Goal: Connect with others: Connect with others

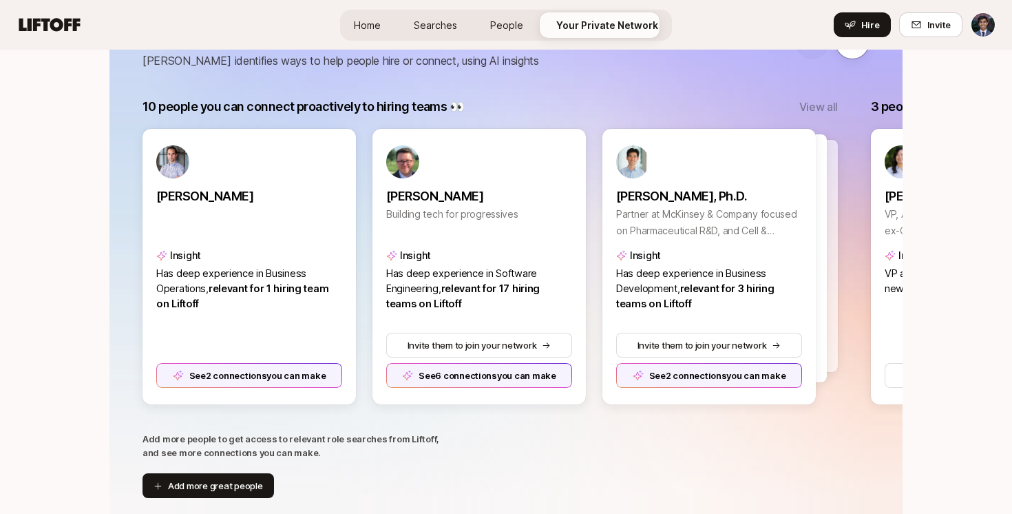
scroll to position [270, 0]
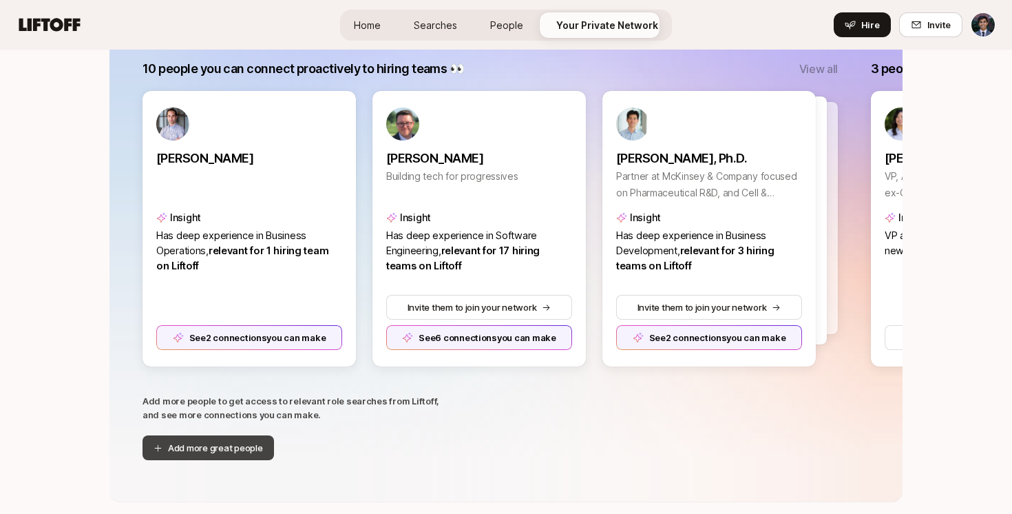
click at [170, 457] on button "Add more great people" at bounding box center [209, 447] width 132 height 25
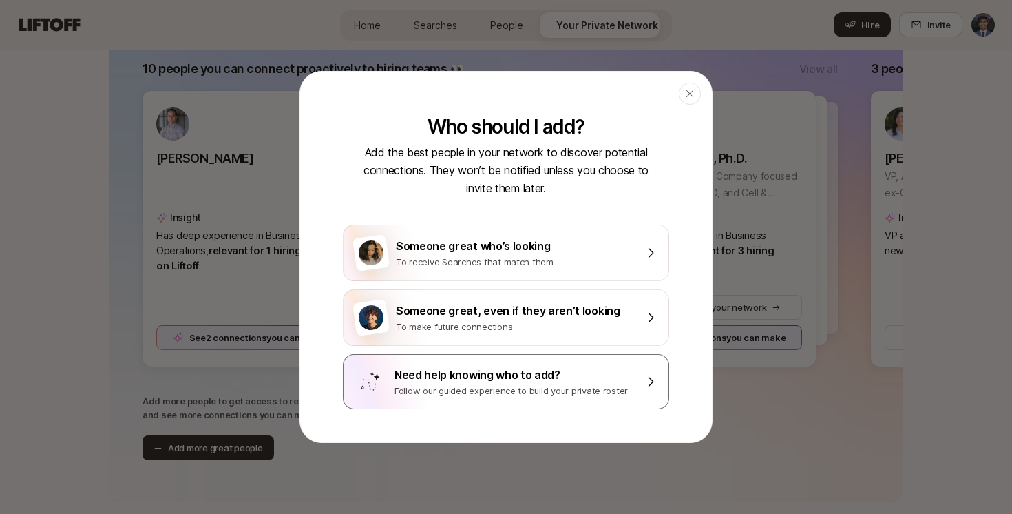
click at [487, 388] on div "Follow our guided experience to build your private roster" at bounding box center [515, 391] width 241 height 14
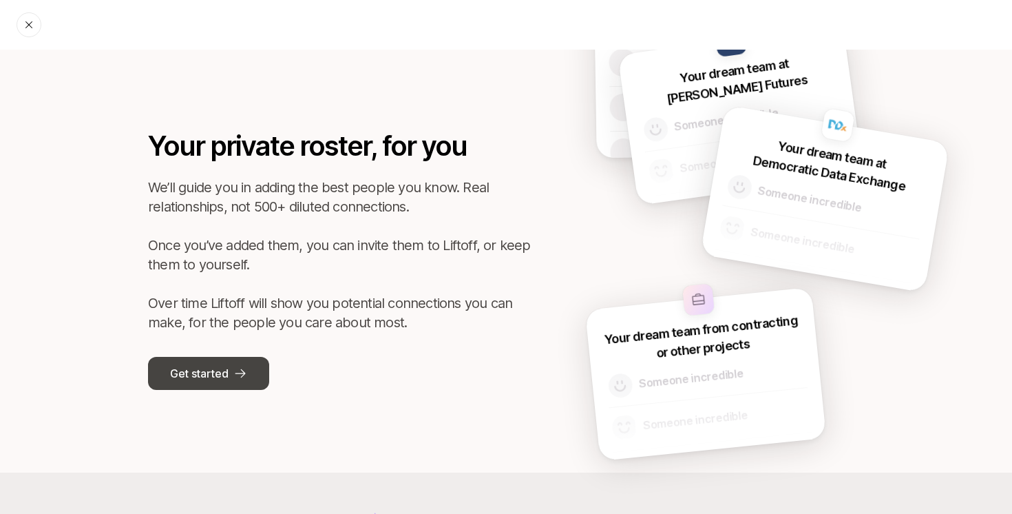
click at [196, 376] on p "Get started" at bounding box center [199, 373] width 58 height 18
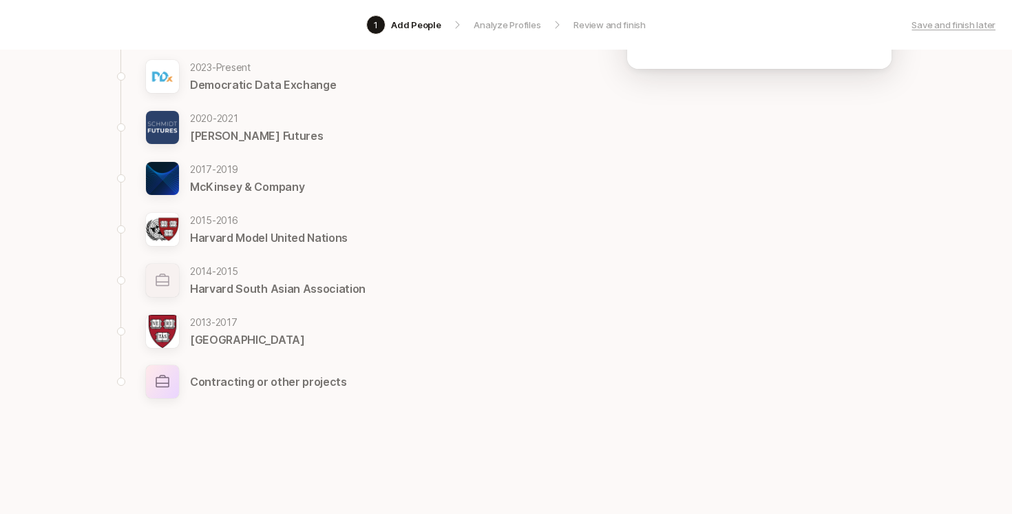
click at [232, 388] on p "Contracting or other projects" at bounding box center [268, 382] width 157 height 18
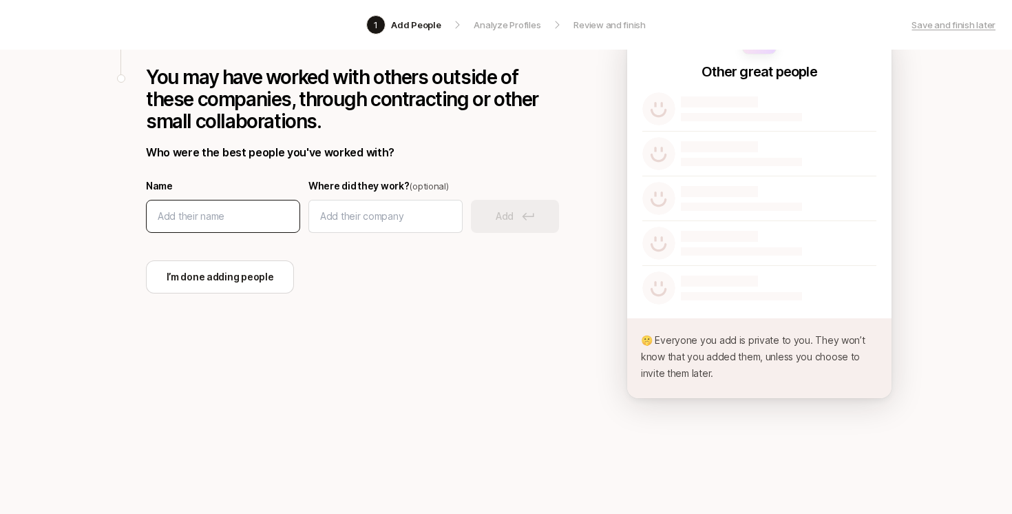
click at [235, 229] on div at bounding box center [223, 216] width 154 height 33
click at [220, 223] on input at bounding box center [220, 216] width 125 height 17
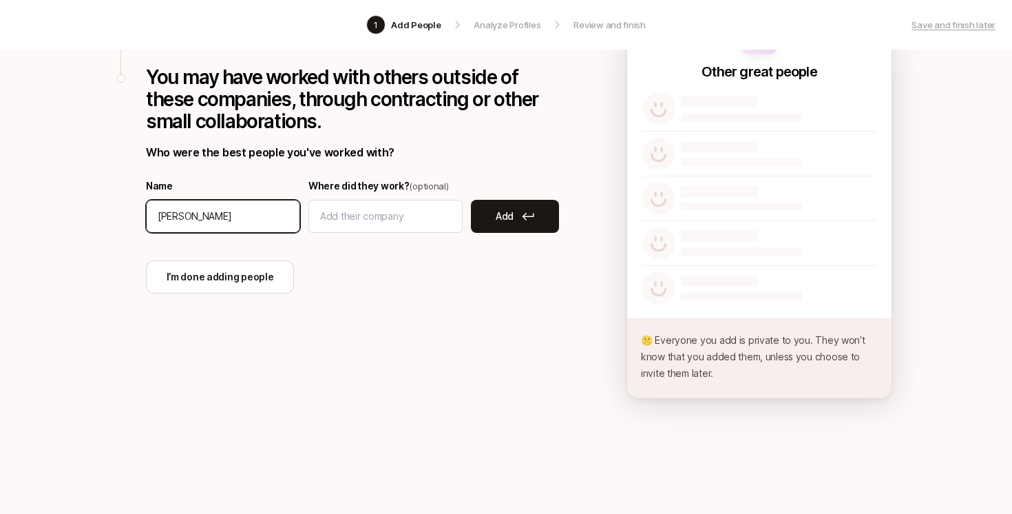
type input "[PERSON_NAME]"
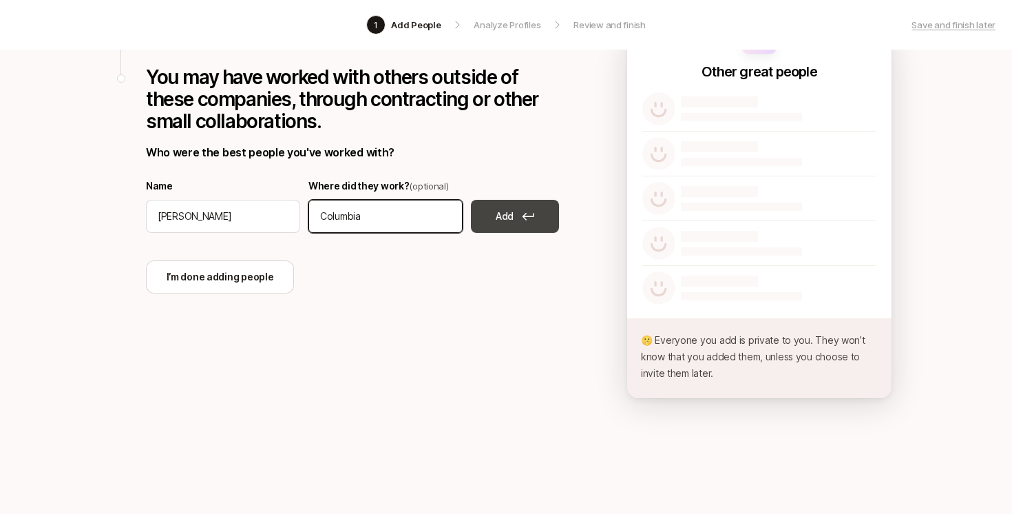
type input "Columbia"
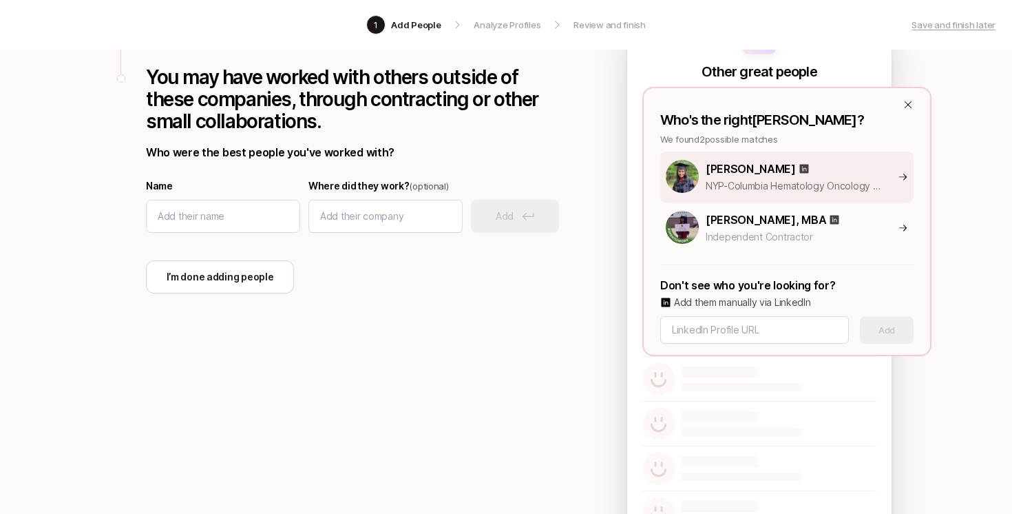
click at [722, 175] on p "[PERSON_NAME]" at bounding box center [751, 169] width 90 height 18
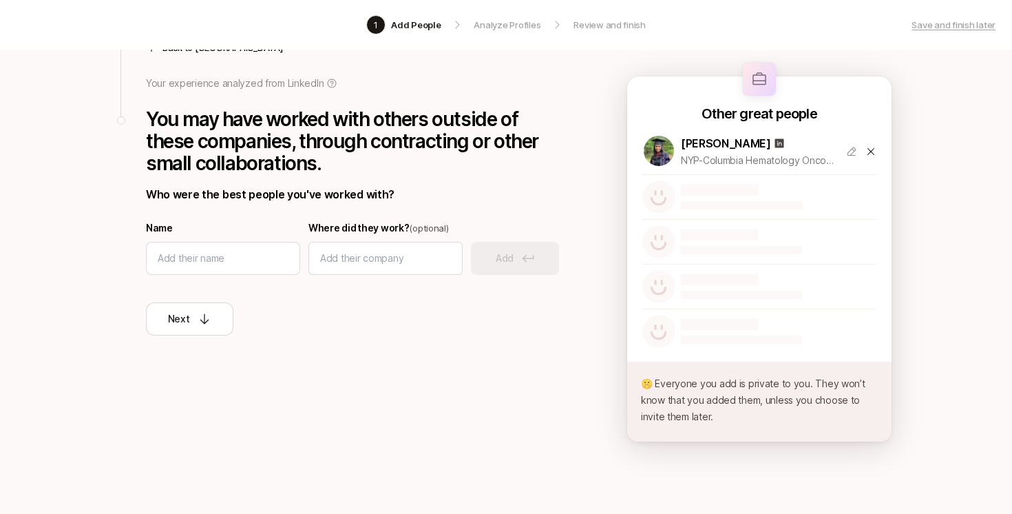
scroll to position [110, 0]
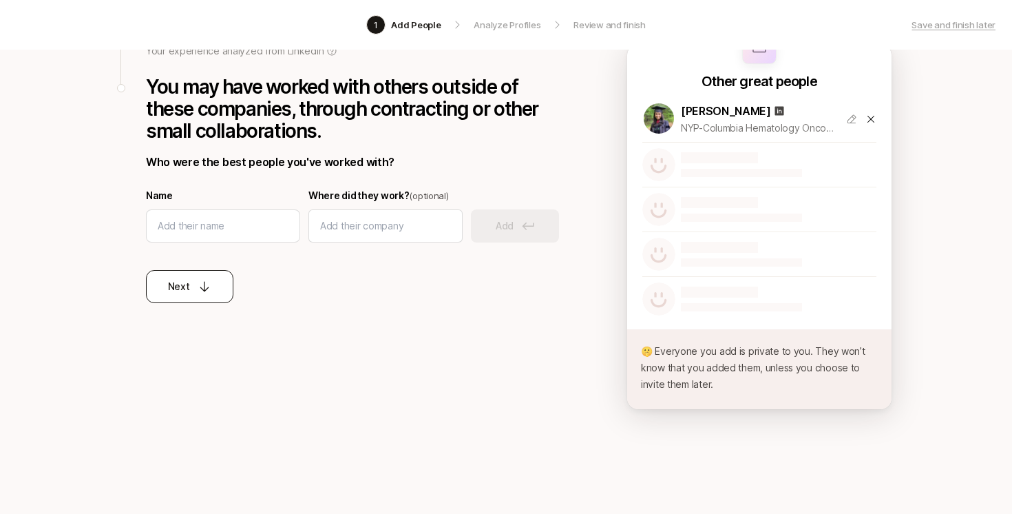
click at [202, 296] on button "Next" at bounding box center [189, 286] width 87 height 33
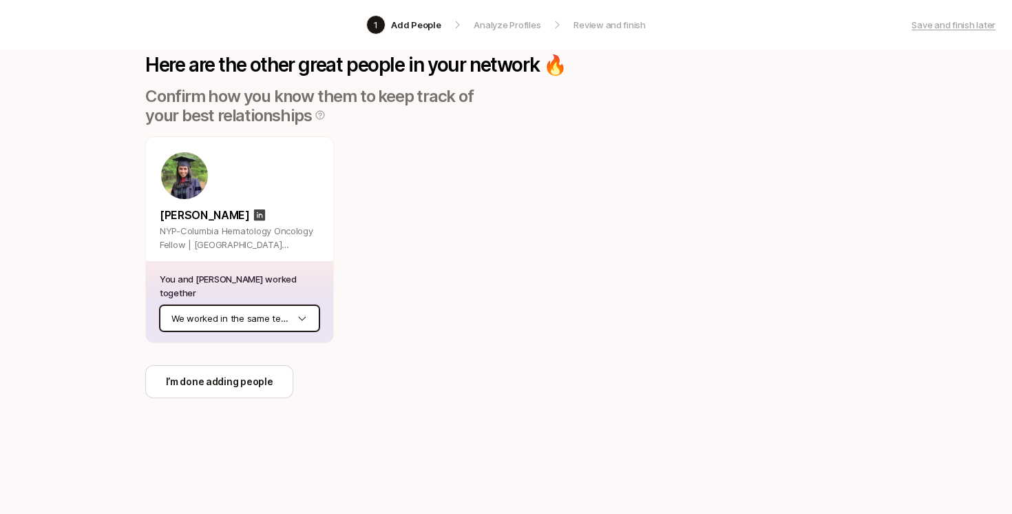
click at [263, 324] on html "1 Add People Analyze Profiles Review and finish Save and finish later Add the b…" at bounding box center [506, 147] width 1012 height 514
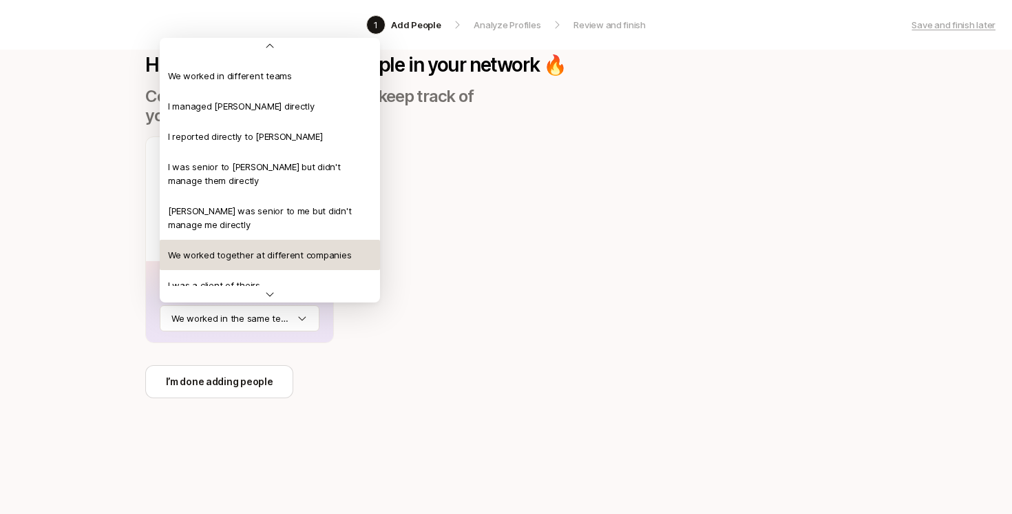
scroll to position [0, 0]
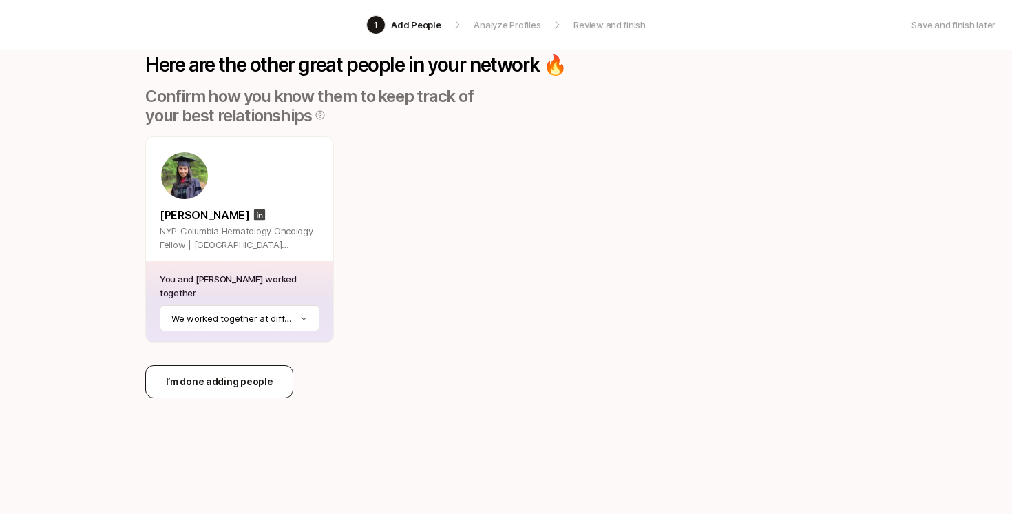
click at [226, 383] on p "I’m done adding people" at bounding box center [219, 381] width 107 height 17
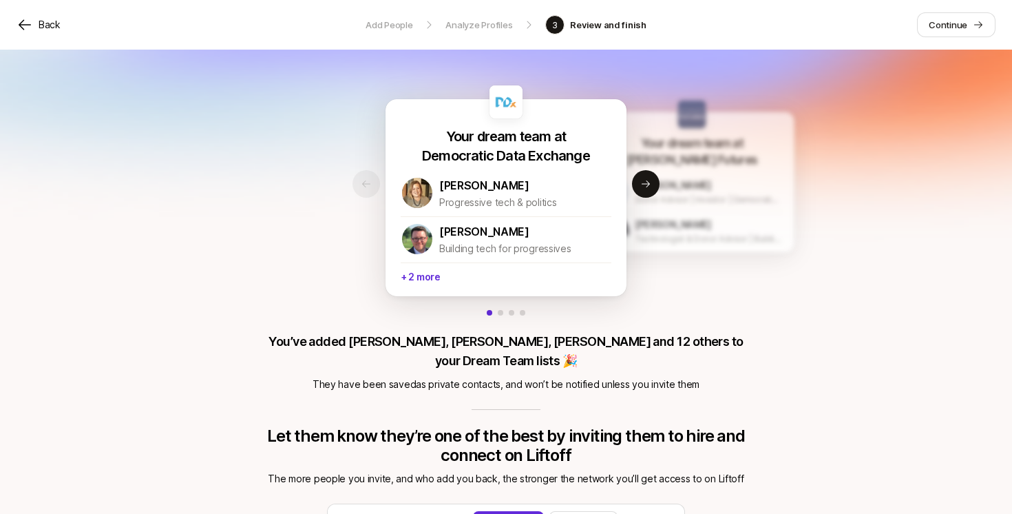
scroll to position [43, 0]
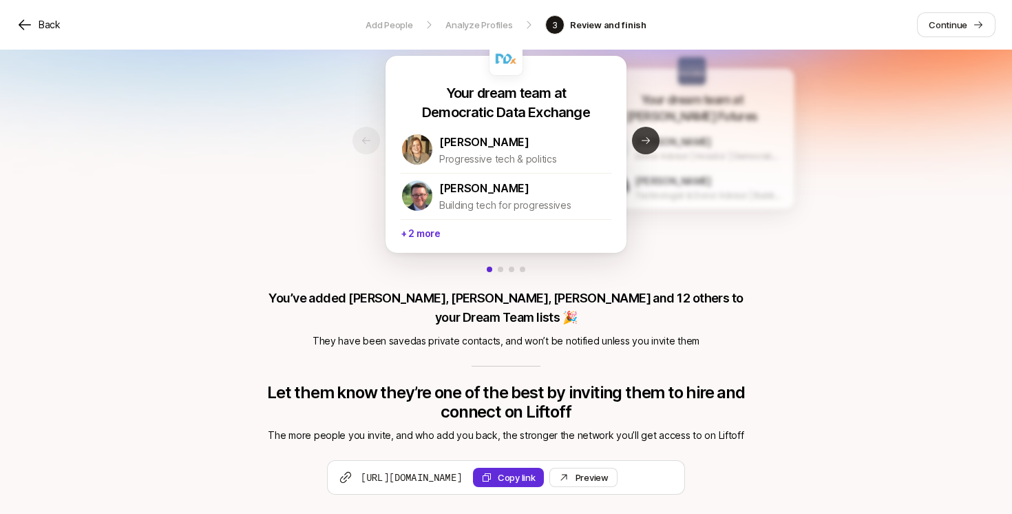
click at [647, 135] on icon at bounding box center [645, 140] width 11 height 11
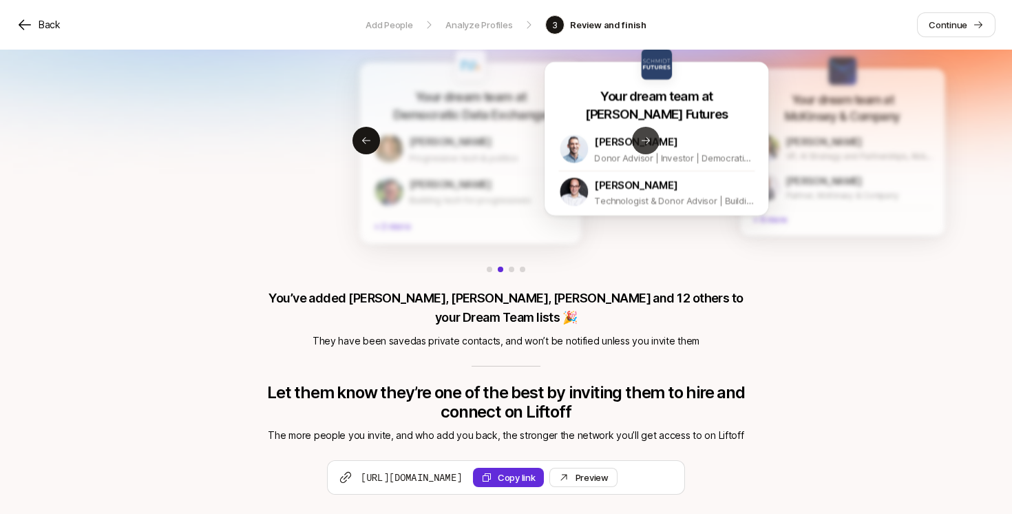
click at [647, 135] on icon at bounding box center [645, 140] width 11 height 11
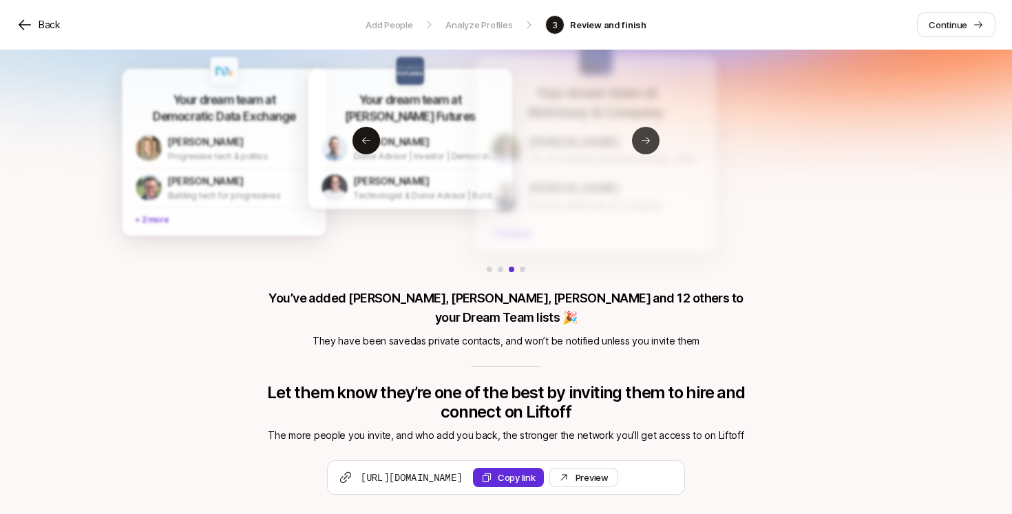
click at [647, 136] on icon at bounding box center [645, 140] width 11 height 11
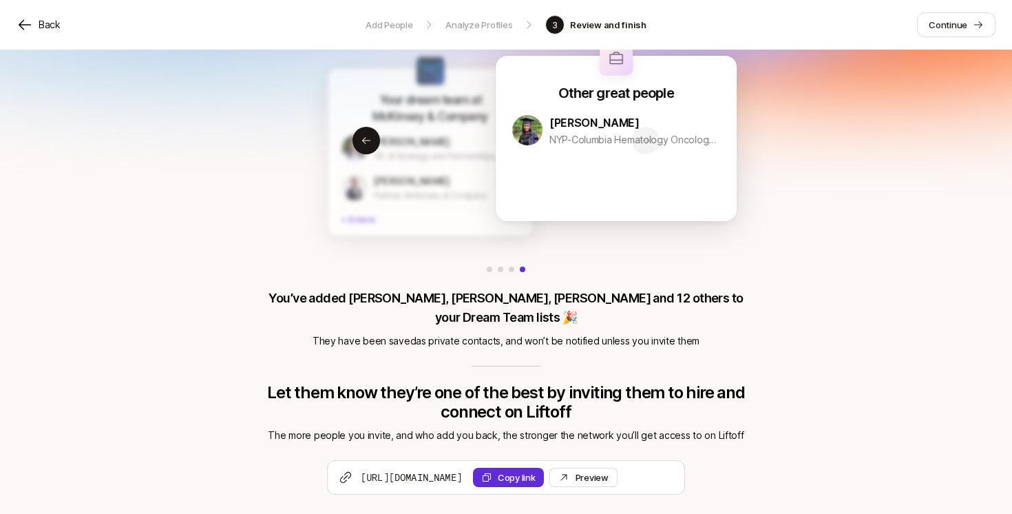
click at [647, 136] on p "NYP-Columbia Hematology Oncology Fellow | [GEOGRAPHIC_DATA] Medicine | [US_STAT…" at bounding box center [635, 140] width 172 height 17
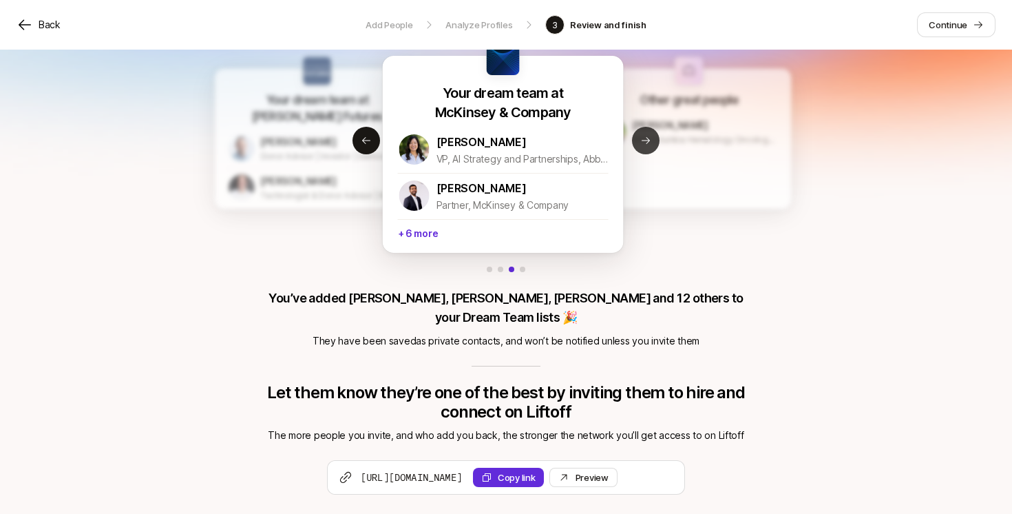
click at [647, 136] on icon at bounding box center [645, 140] width 11 height 11
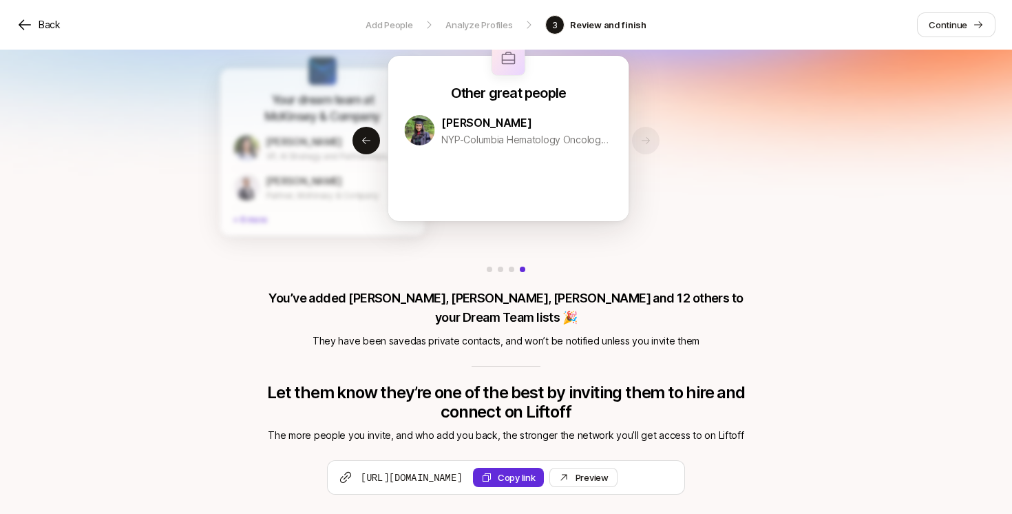
click at [516, 129] on div "[PERSON_NAME]" at bounding box center [527, 123] width 172 height 18
click at [958, 25] on p "Continue" at bounding box center [948, 25] width 39 height 14
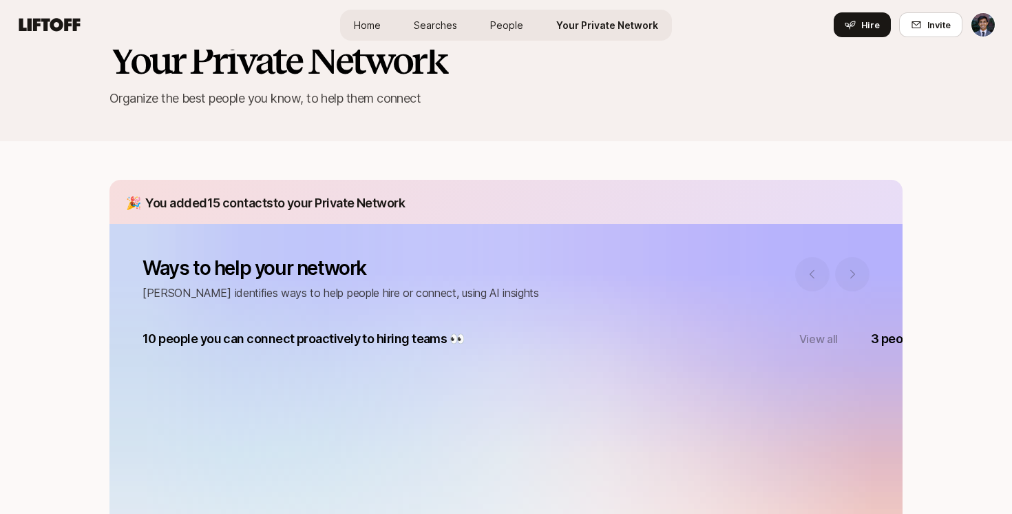
scroll to position [270, 0]
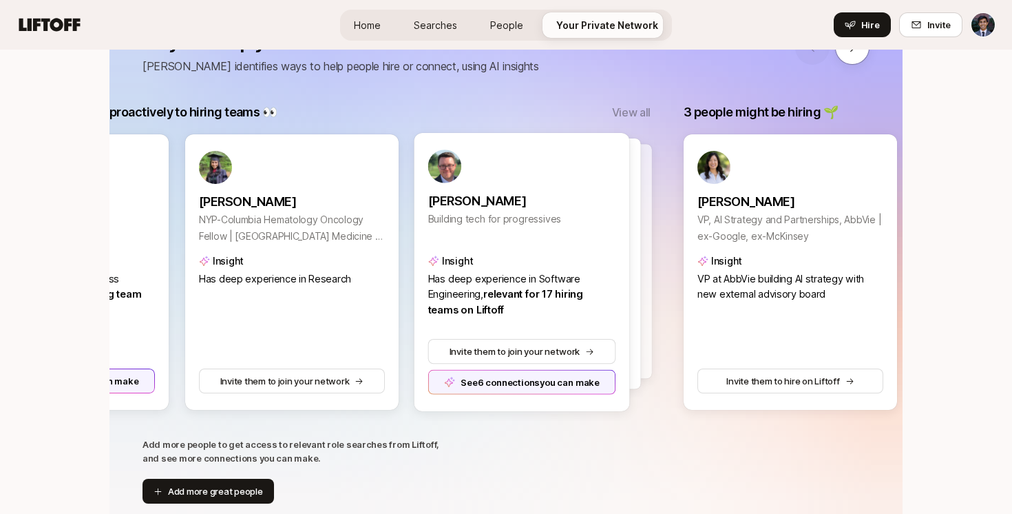
click at [642, 227] on div at bounding box center [545, 261] width 216 height 234
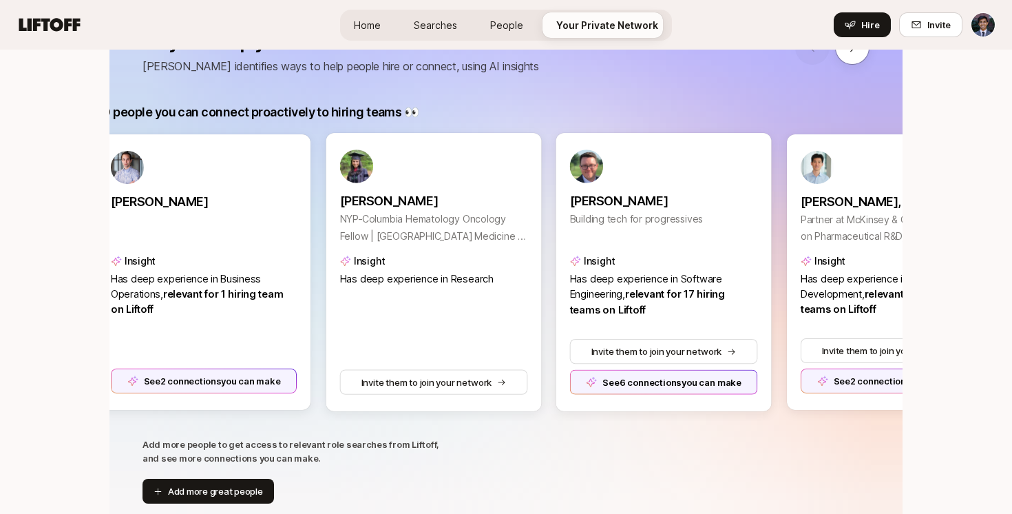
scroll to position [0, 0]
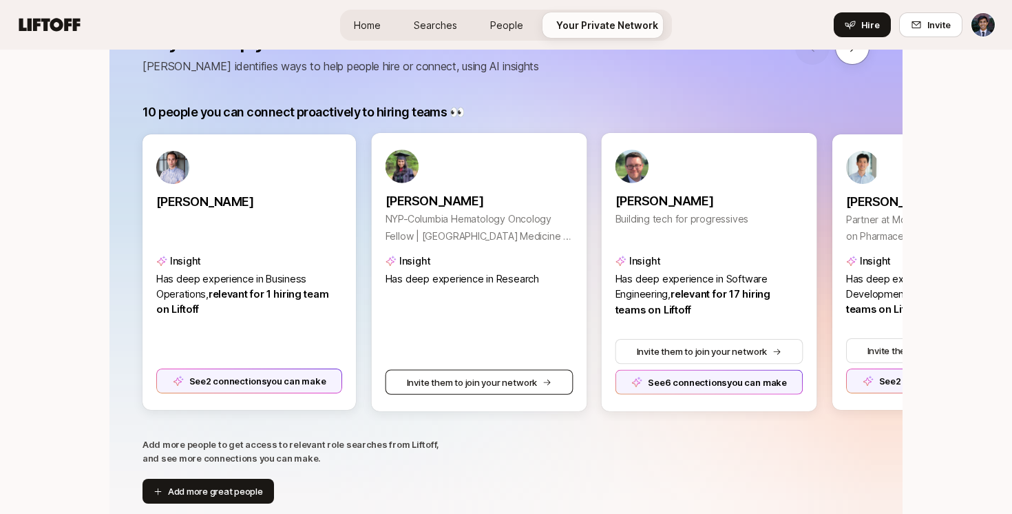
click at [457, 387] on button "Invite them to join your network" at bounding box center [480, 381] width 188 height 25
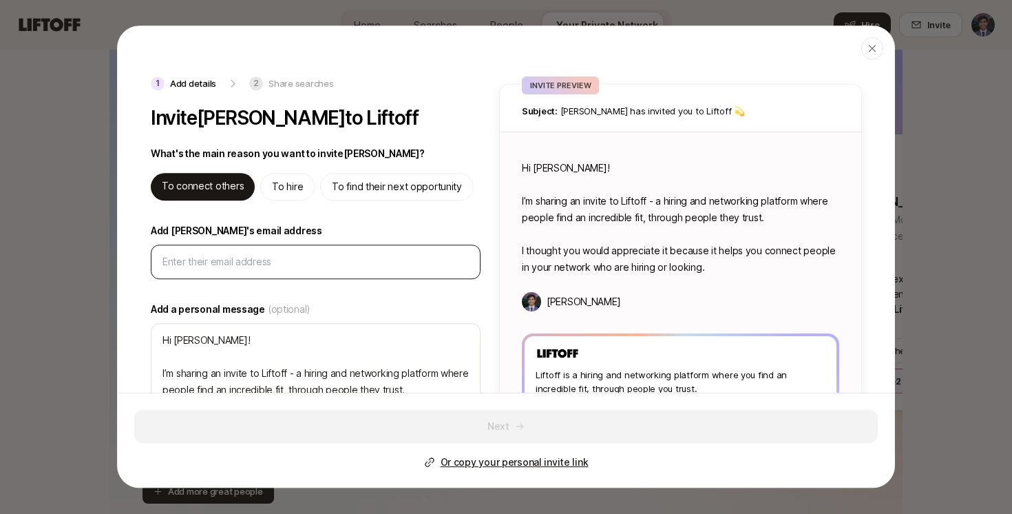
click at [233, 260] on input "Add [PERSON_NAME]'s email address" at bounding box center [312, 261] width 301 height 17
type input "k"
type textarea "x"
type input "kv"
type textarea "x"
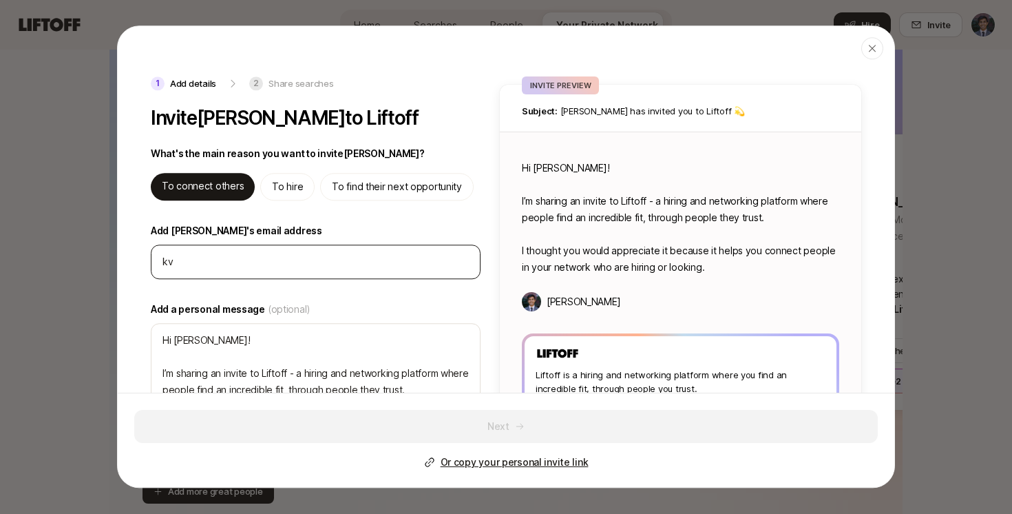
type input "kvo"
type textarea "x"
type input "kvor"
type textarea "x"
type input "kvora"
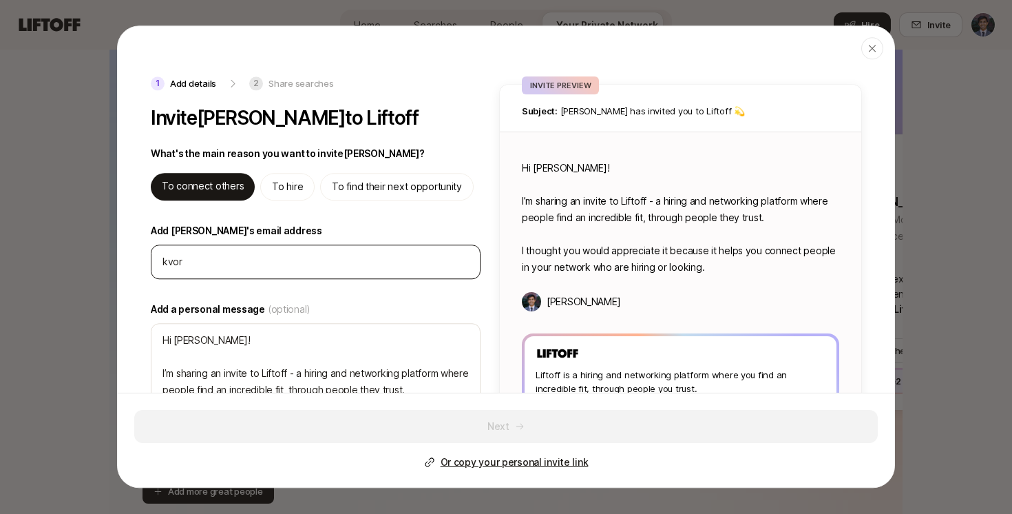
type textarea "x"
type input "kvora1"
type textarea "x"
type input "kvora12"
type textarea "x"
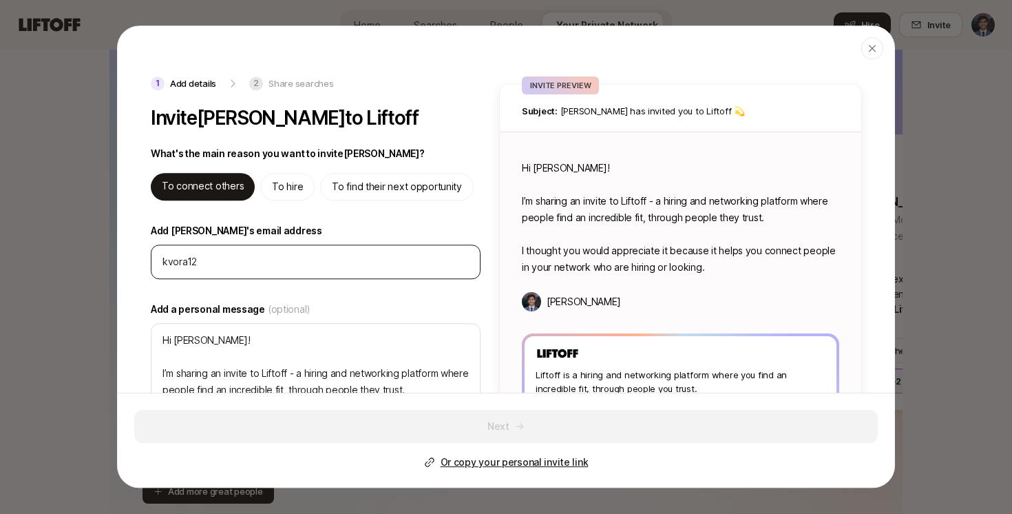
type input "kvora121"
type textarea "x"
type input "kvora1210"
type textarea "x"
type input "kvora1210@"
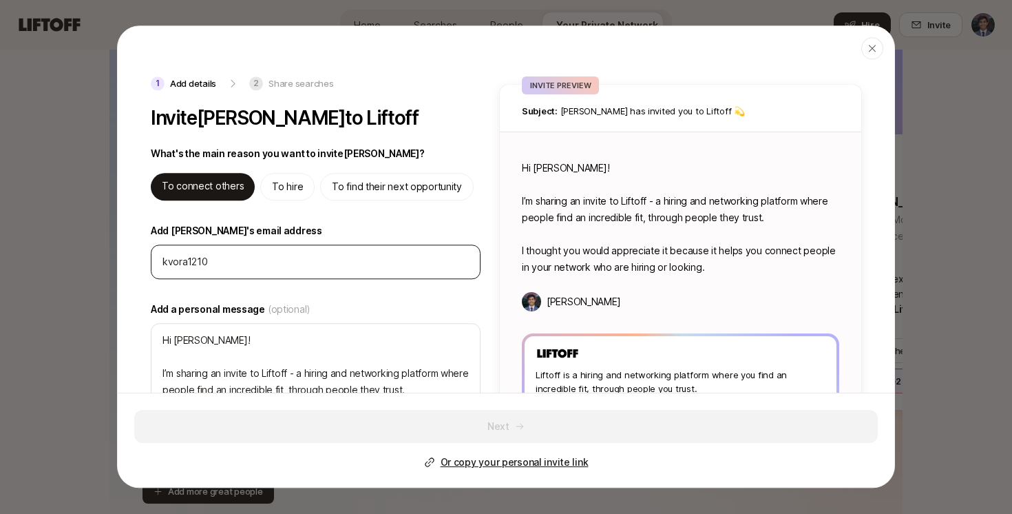
type textarea "x"
type input "kvora1210@g"
type textarea "x"
type input "kvora1210@gm"
type textarea "x"
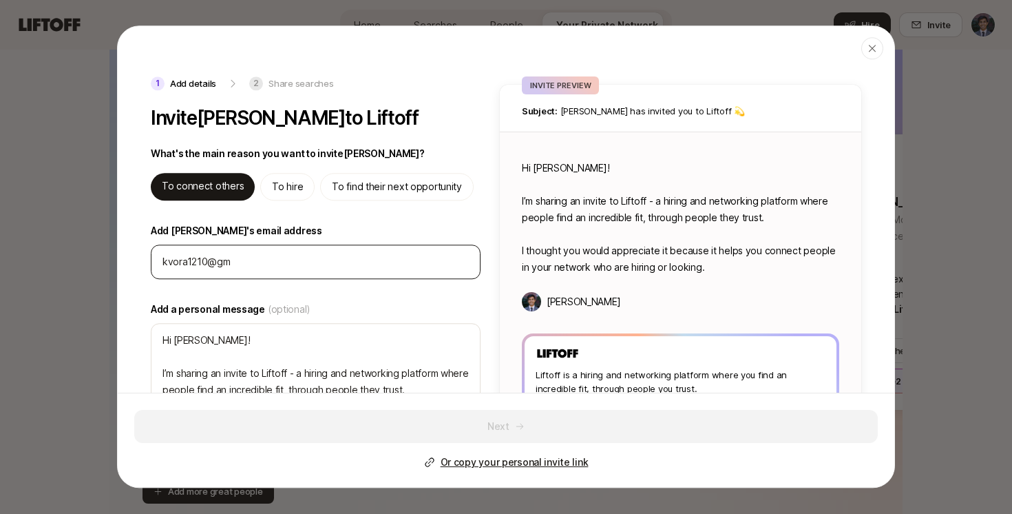
type input "kvora1210@gma"
type textarea "x"
type input "kvora1210@gmai"
type textarea "x"
type input "[EMAIL_ADDRESS]"
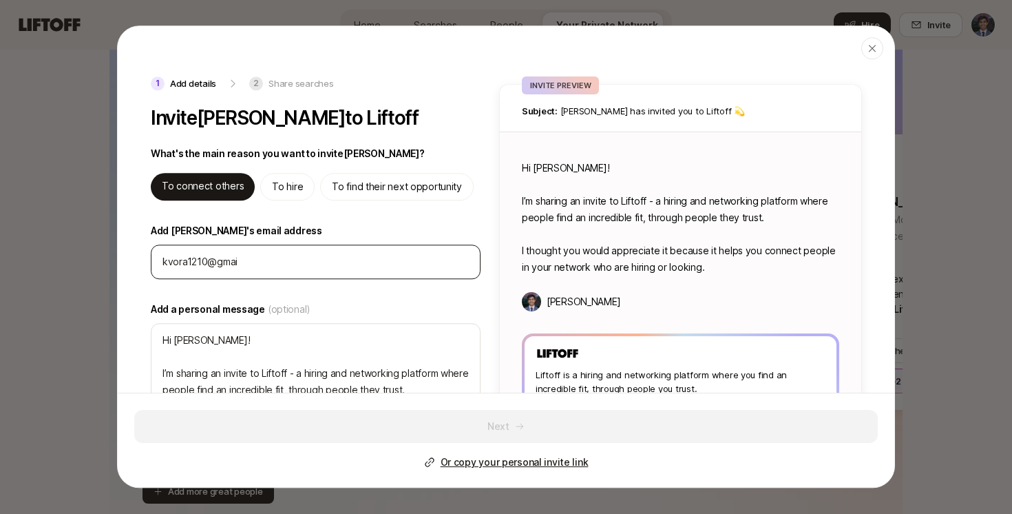
type textarea "x"
type input "[EMAIL_ADDRESS]."
type textarea "x"
type input "kvora1210@gmail.c"
type textarea "x"
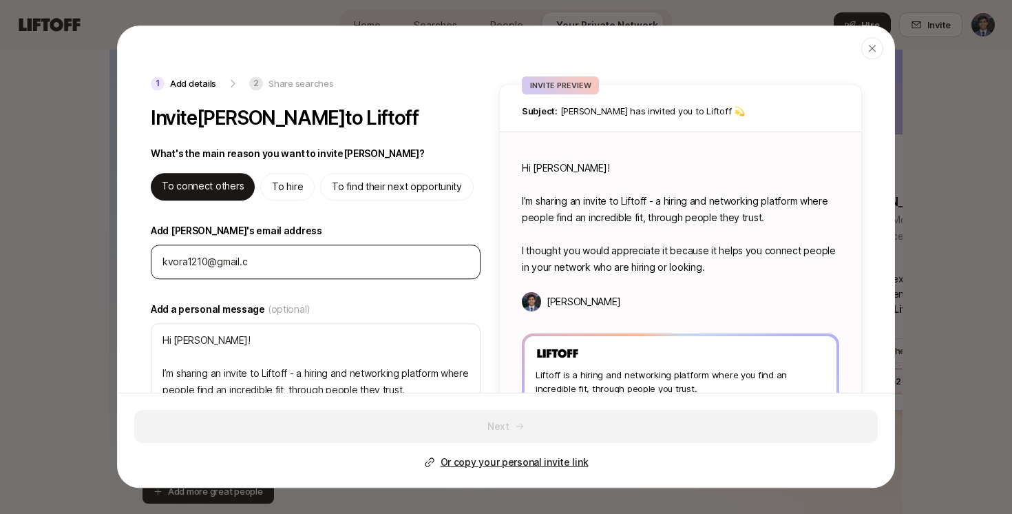
type input "[EMAIL_ADDRESS][DOMAIN_NAME]"
type textarea "x"
type input "[EMAIL_ADDRESS][DOMAIN_NAME]"
type textarea "x"
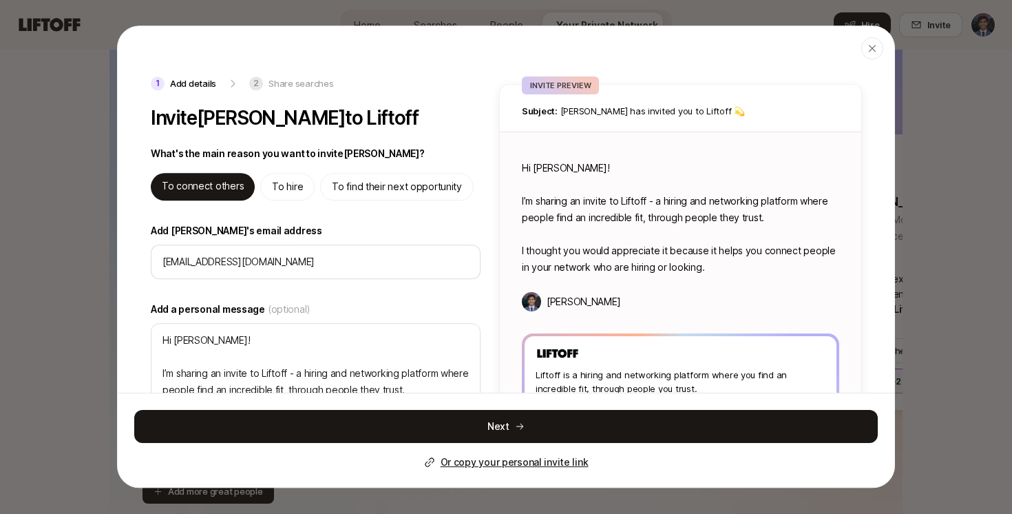
type input "[EMAIL_ADDRESS][DOMAIN_NAME]"
click at [310, 218] on div "1 Add details 2 Share searches Invite [PERSON_NAME] to Liftoff What's the main …" at bounding box center [317, 269] width 333 height 386
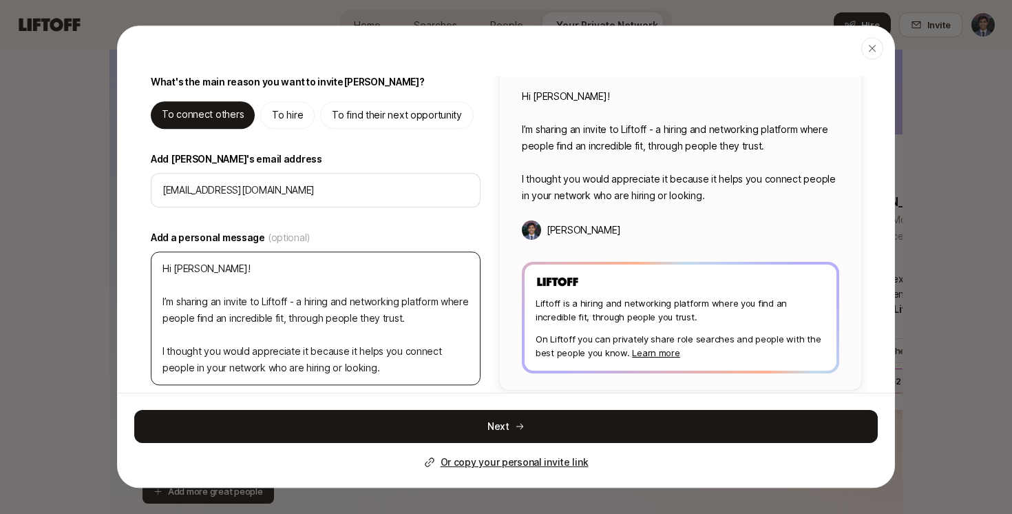
scroll to position [85, 0]
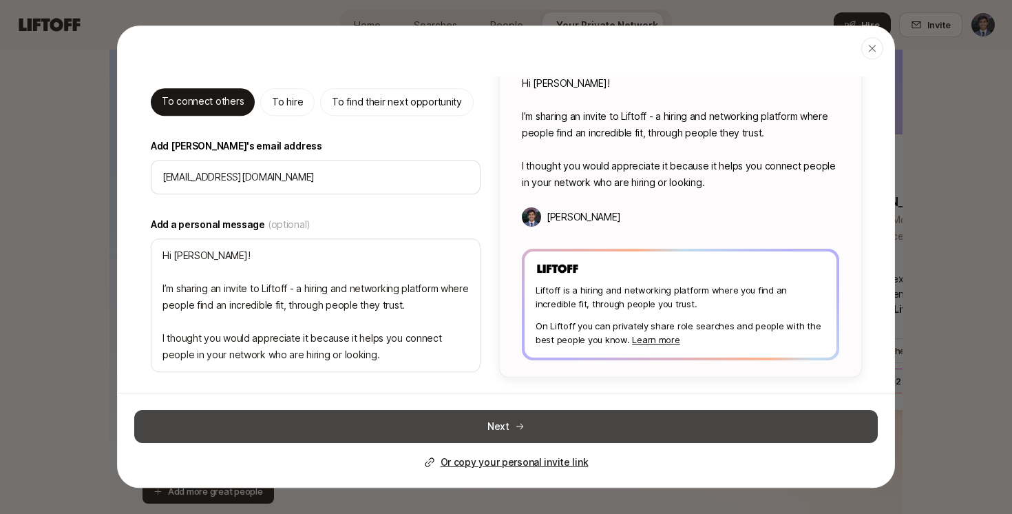
click at [466, 431] on button "Next" at bounding box center [506, 426] width 744 height 33
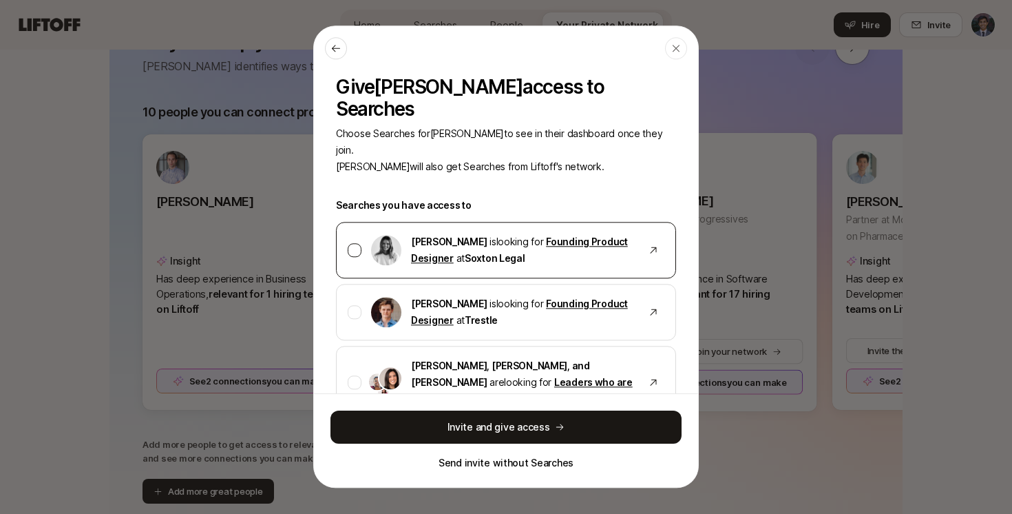
scroll to position [34, 0]
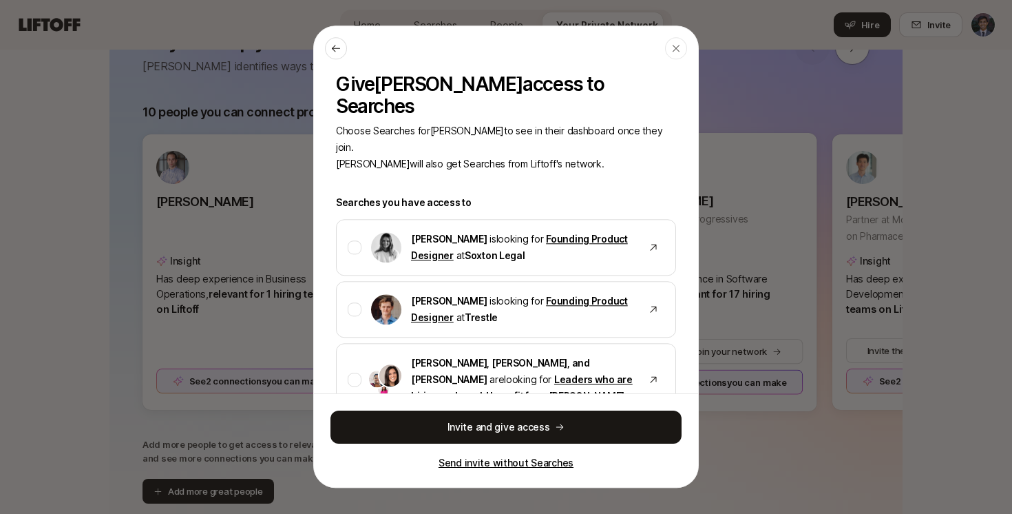
click at [509, 462] on p "Send invite without Searches" at bounding box center [506, 462] width 135 height 17
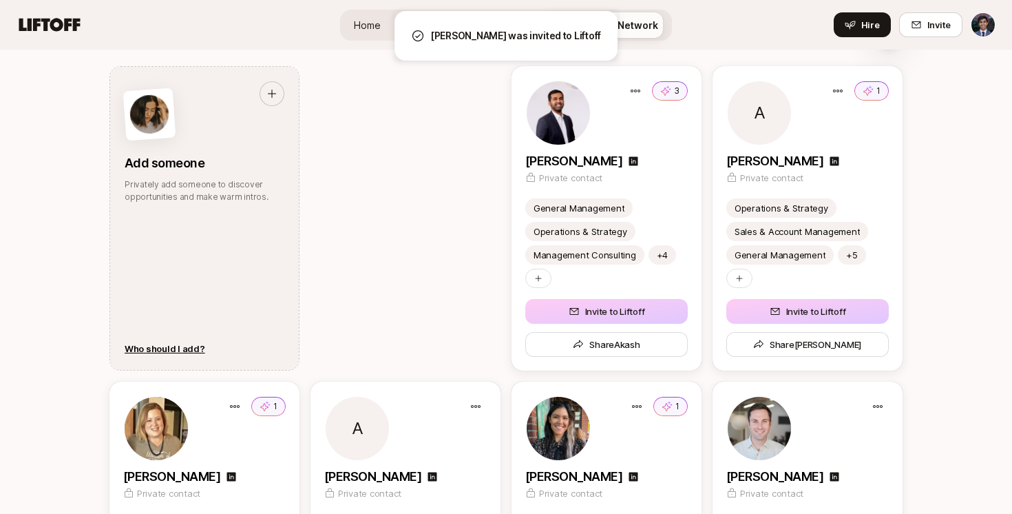
scroll to position [1855, 0]
